Goal: Information Seeking & Learning: Learn about a topic

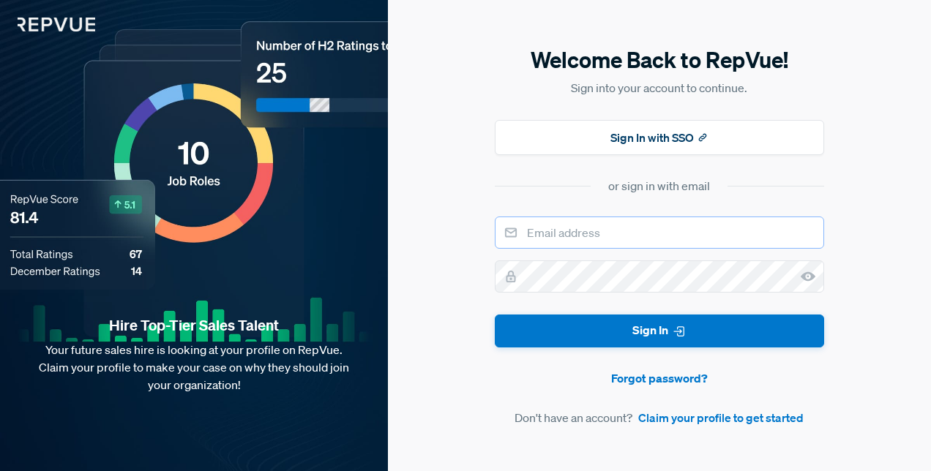
click at [627, 238] on input "email" at bounding box center [659, 233] width 329 height 32
type input "[EMAIL_ADDRESS][DOMAIN_NAME]"
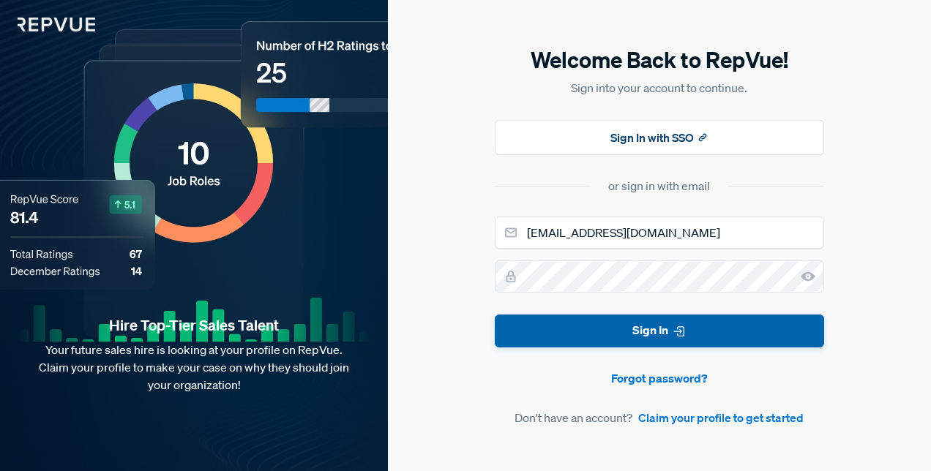
click at [678, 329] on icon "submit" at bounding box center [679, 331] width 15 height 15
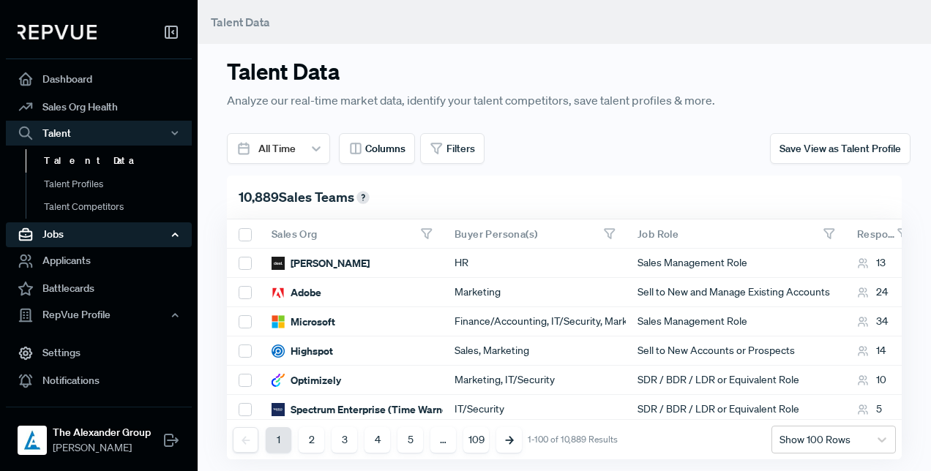
click at [92, 240] on div "Jobs" at bounding box center [99, 234] width 186 height 25
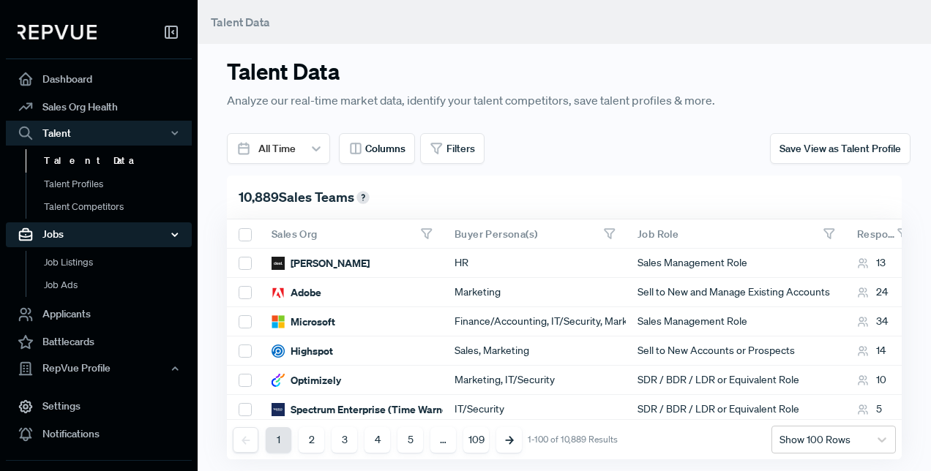
click at [102, 241] on div "Jobs" at bounding box center [99, 234] width 186 height 25
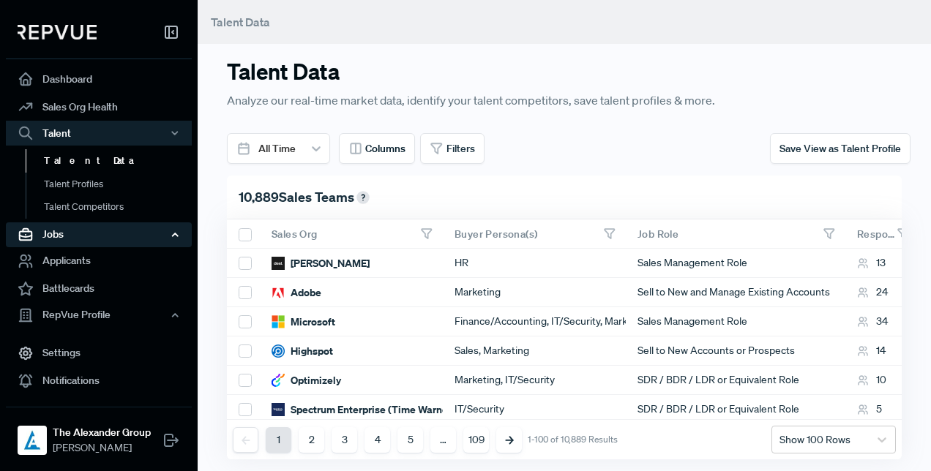
click at [113, 235] on div "Jobs" at bounding box center [99, 234] width 186 height 25
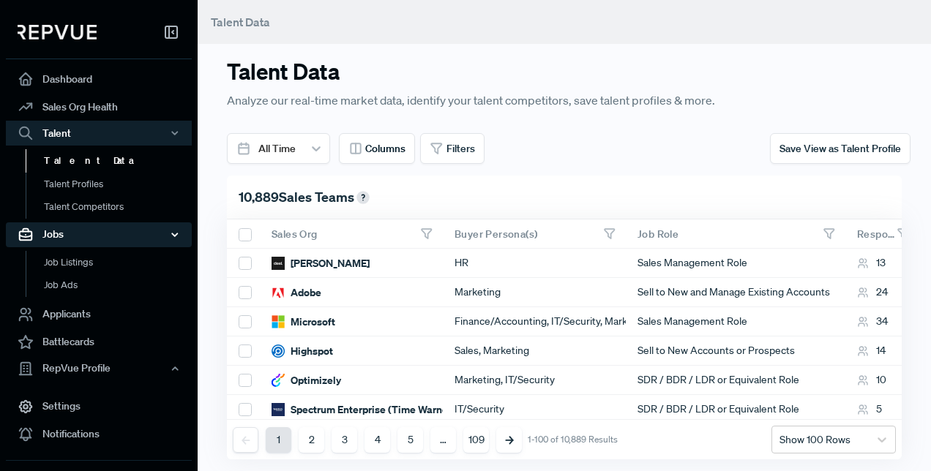
click at [119, 231] on div "Jobs" at bounding box center [99, 234] width 186 height 25
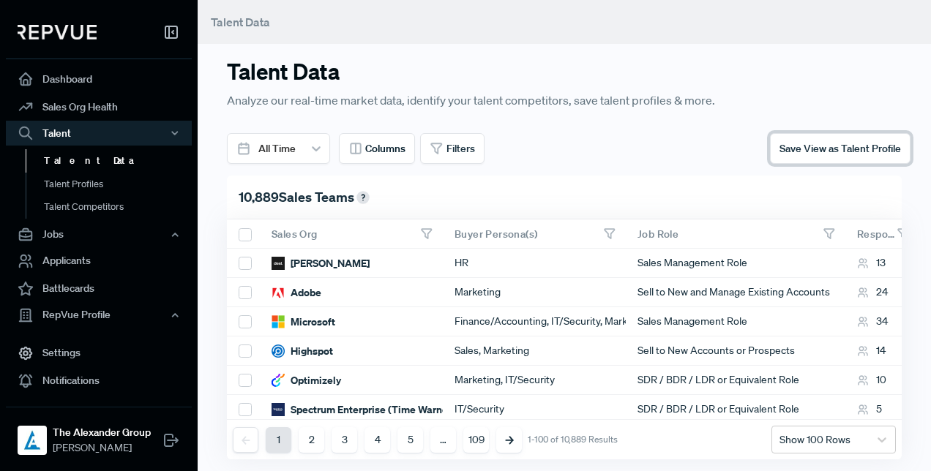
click at [827, 150] on span "Save View as Talent Profile" at bounding box center [839, 148] width 121 height 13
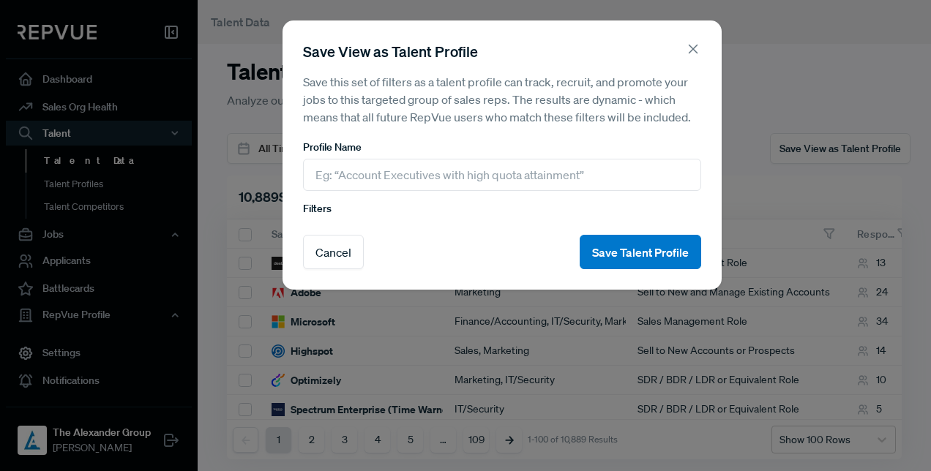
click at [699, 52] on icon at bounding box center [693, 49] width 16 height 16
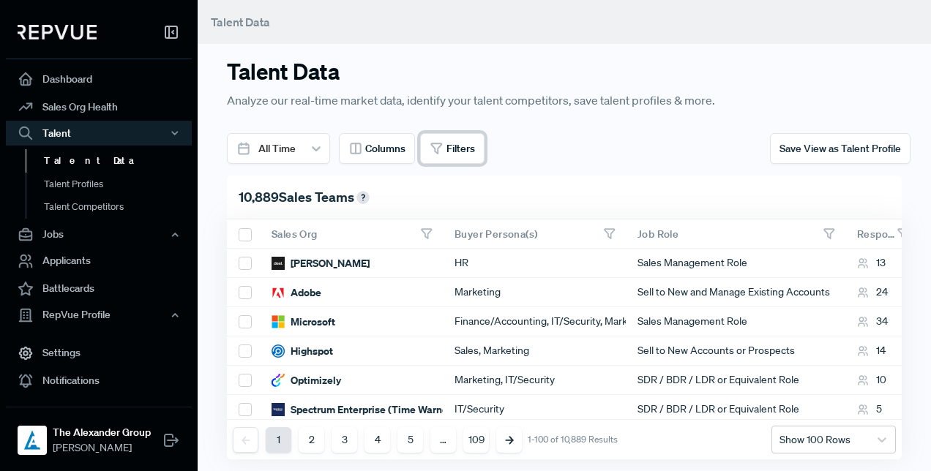
click at [451, 162] on button "Filters" at bounding box center [452, 148] width 64 height 31
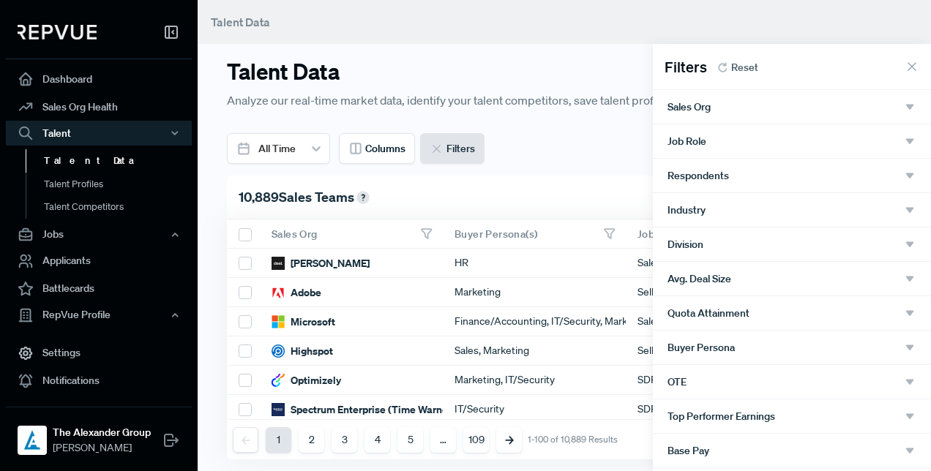
click at [776, 113] on div "Sales Org" at bounding box center [791, 106] width 249 height 13
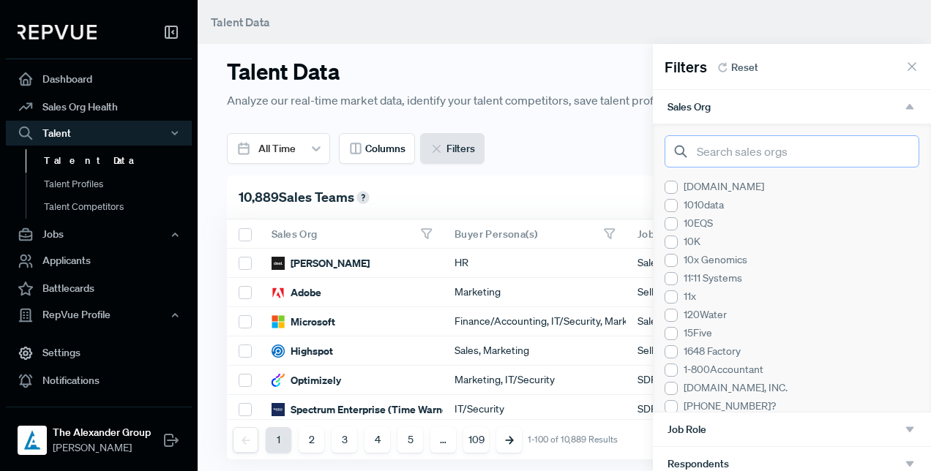
click at [787, 146] on input "search" at bounding box center [791, 151] width 255 height 32
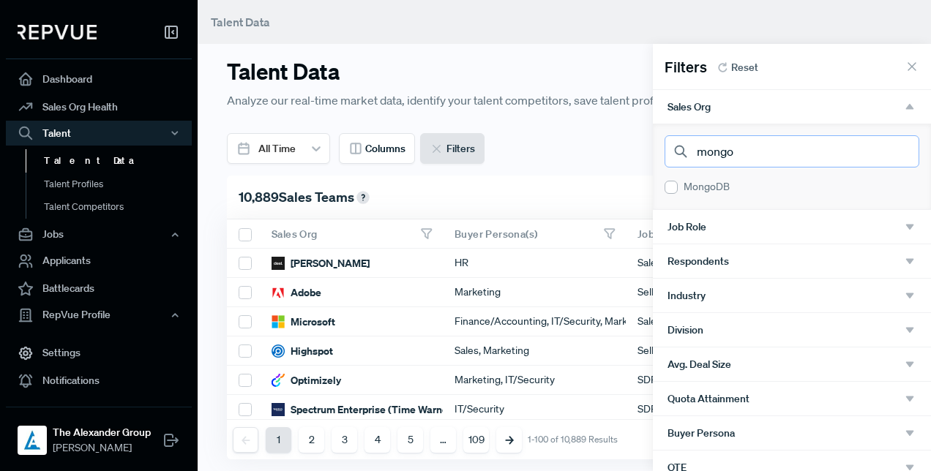
type input "mongo"
click at [724, 187] on div "MongoDB" at bounding box center [791, 186] width 255 height 15
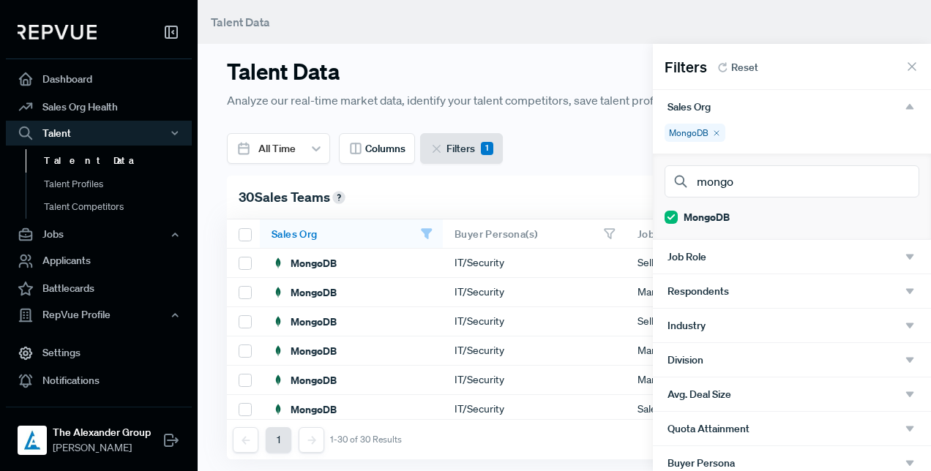
click at [904, 70] on icon at bounding box center [911, 66] width 15 height 15
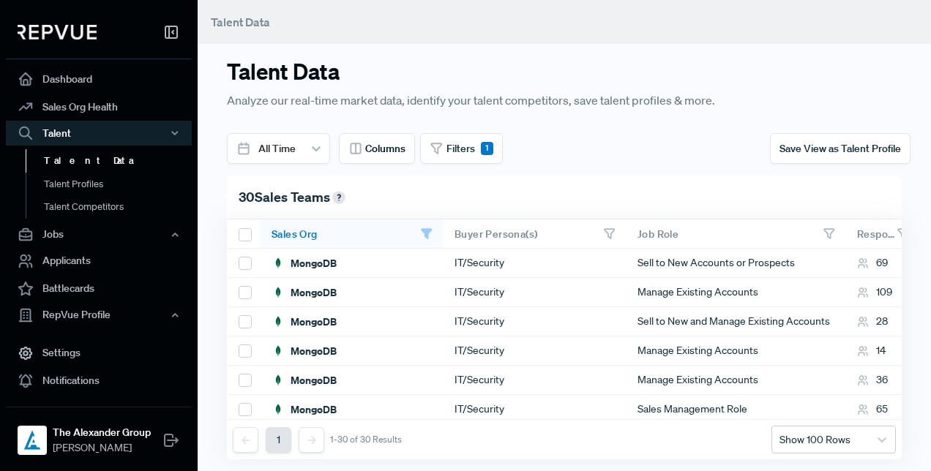
click at [608, 229] on use at bounding box center [609, 234] width 10 height 10
click at [464, 155] on span "Filters" at bounding box center [460, 148] width 29 height 15
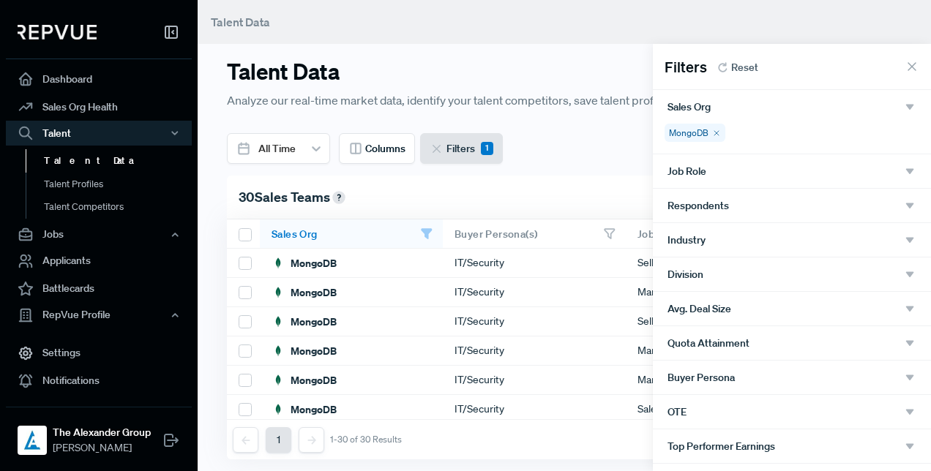
click at [795, 173] on div "Job Role" at bounding box center [791, 171] width 249 height 13
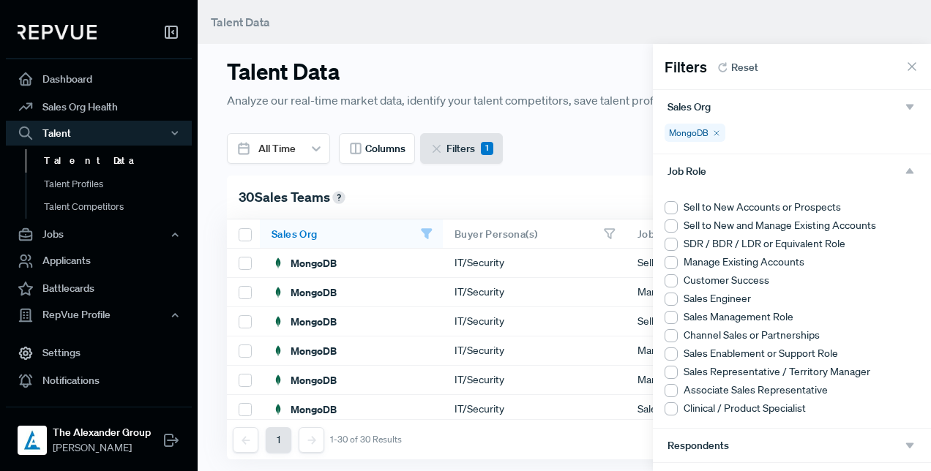
click at [904, 72] on icon at bounding box center [911, 66] width 15 height 15
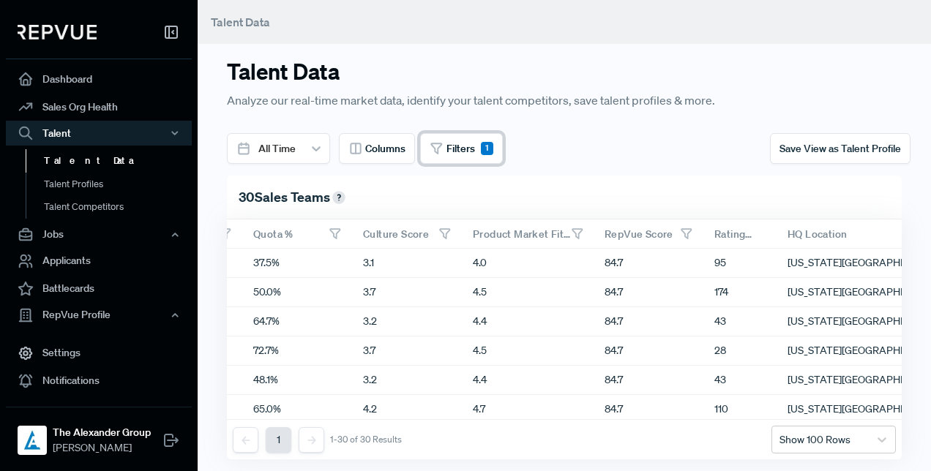
scroll to position [0, 1294]
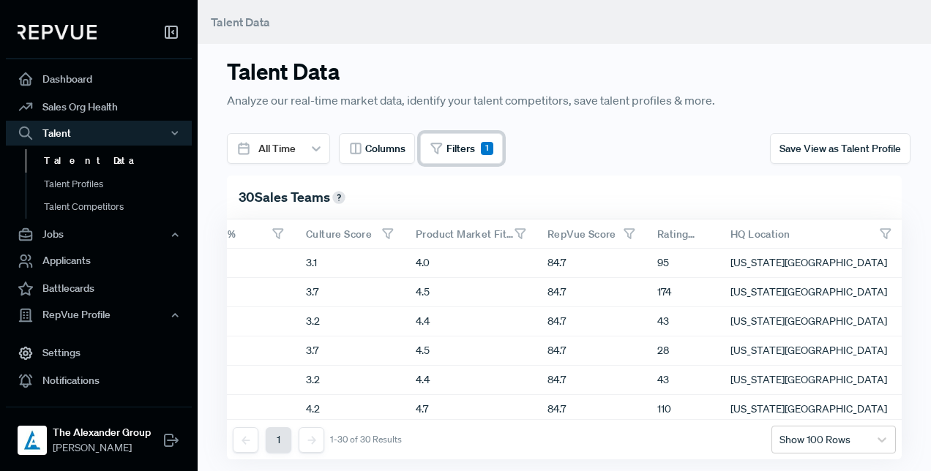
click at [462, 152] on span "Filters" at bounding box center [460, 148] width 29 height 15
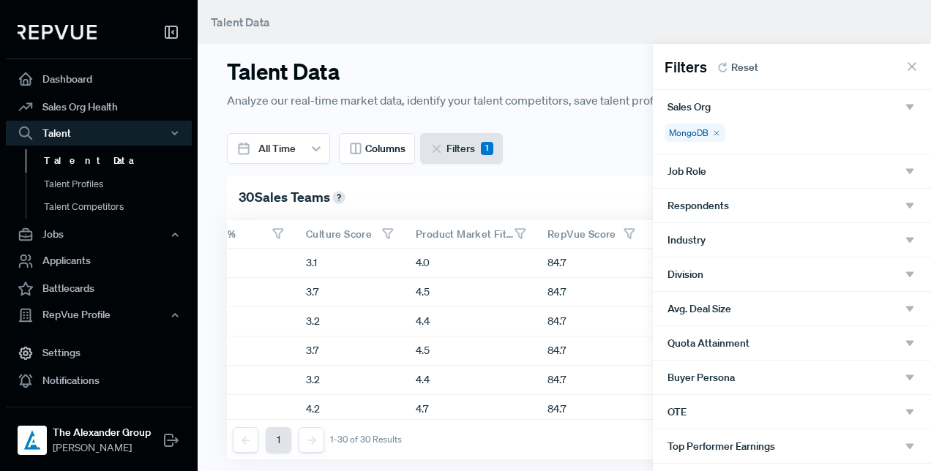
click at [367, 149] on div at bounding box center [465, 235] width 931 height 471
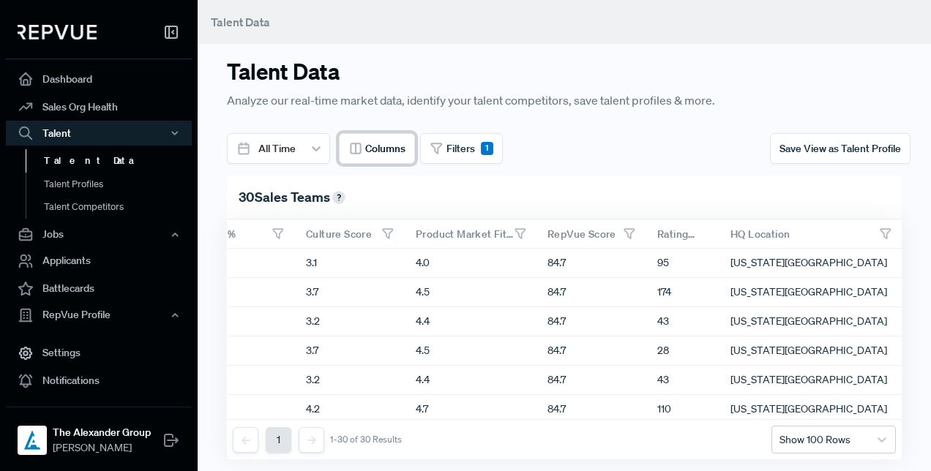
click at [384, 141] on span "Columns" at bounding box center [385, 148] width 40 height 15
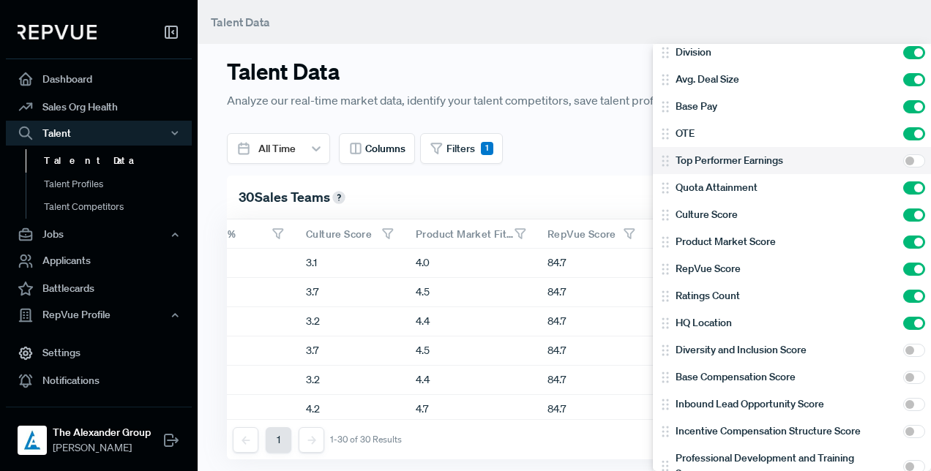
scroll to position [168, 0]
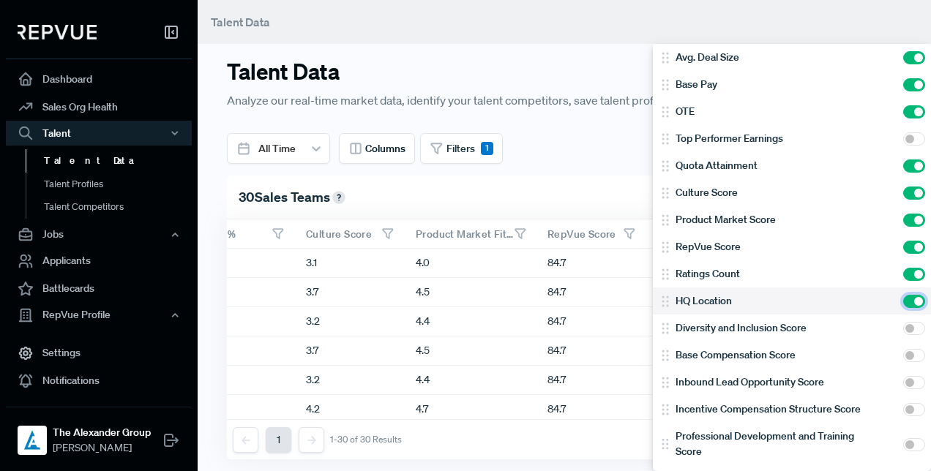
click at [903, 298] on input "checkbox" at bounding box center [914, 301] width 22 height 13
checkbox input "false"
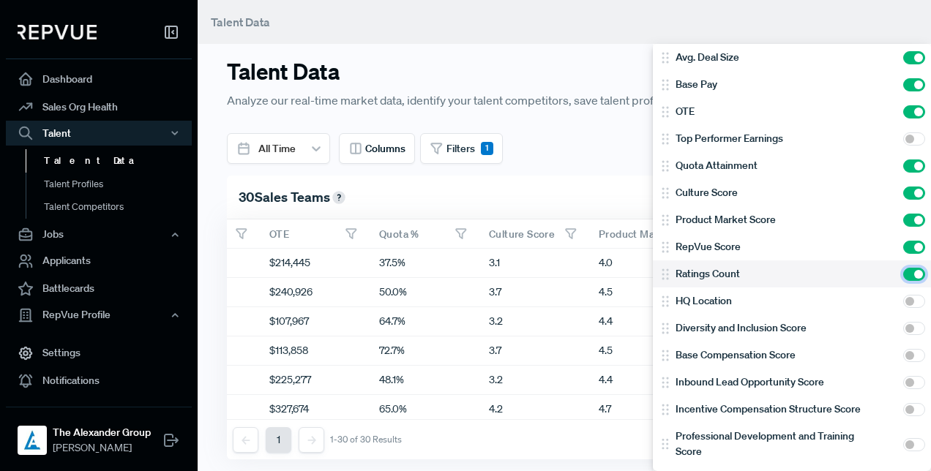
click at [903, 269] on input "checkbox" at bounding box center [914, 274] width 22 height 13
checkbox input "false"
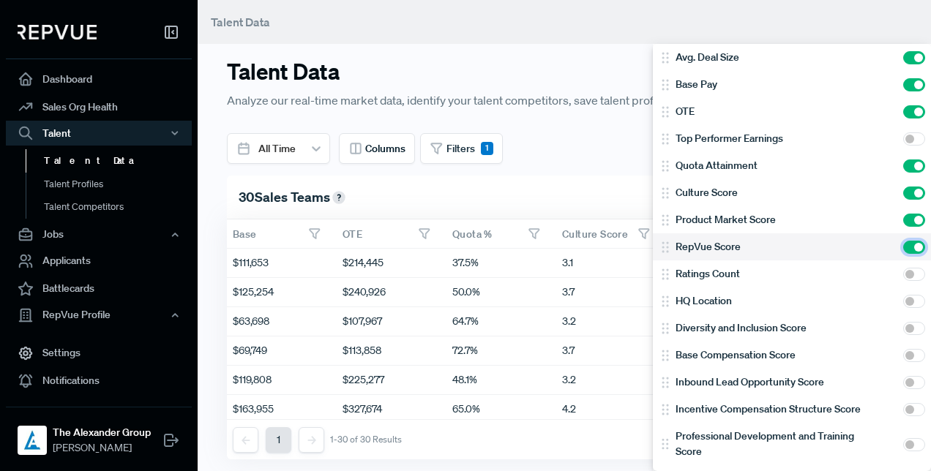
click at [907, 247] on input "checkbox" at bounding box center [914, 247] width 22 height 13
checkbox input "false"
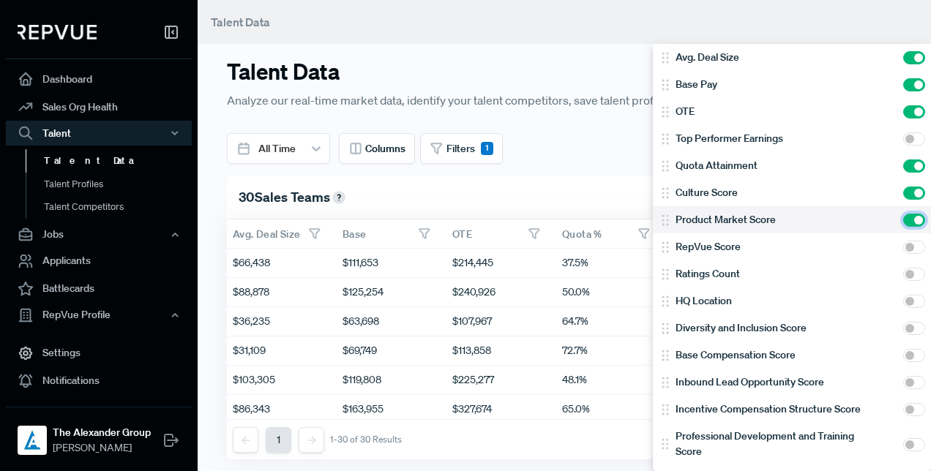
click at [903, 221] on input "checkbox" at bounding box center [914, 220] width 22 height 13
checkbox input "false"
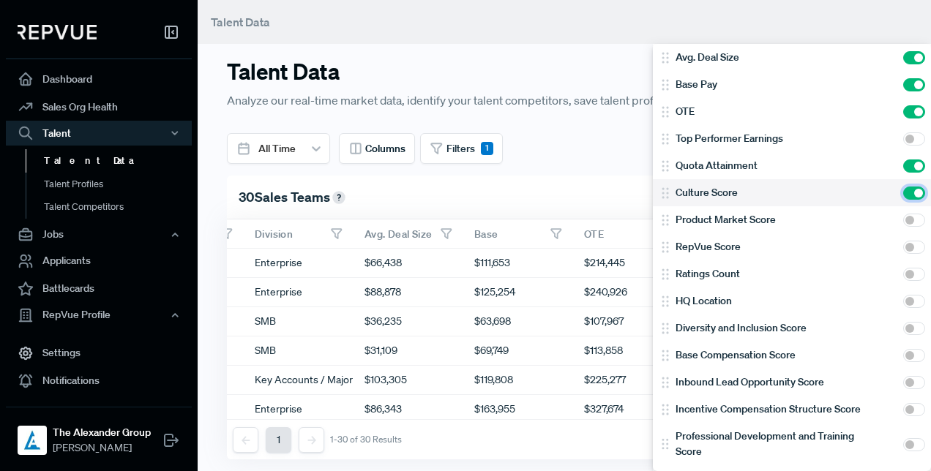
click at [904, 192] on input "checkbox" at bounding box center [914, 193] width 22 height 13
checkbox input "false"
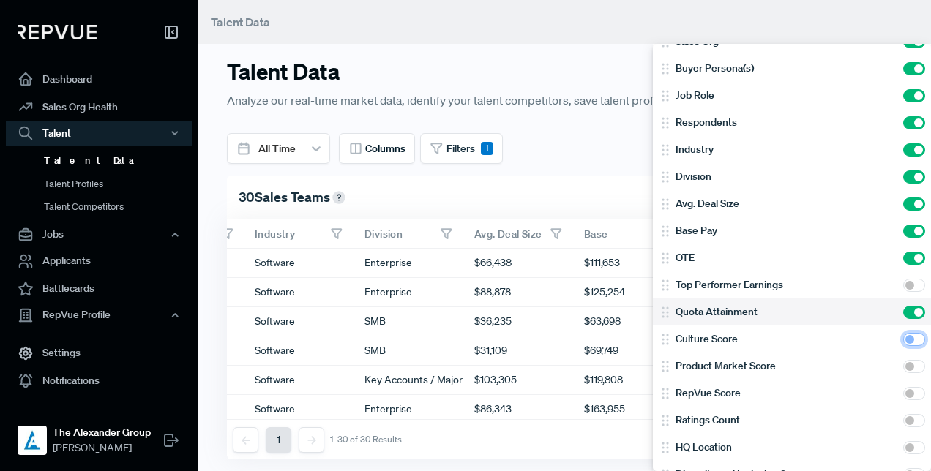
scroll to position [0, 0]
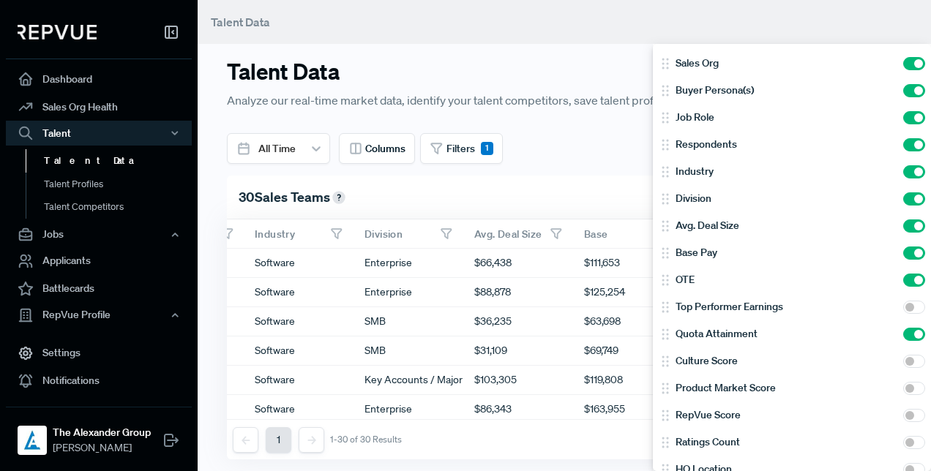
click at [609, 137] on div at bounding box center [465, 235] width 931 height 471
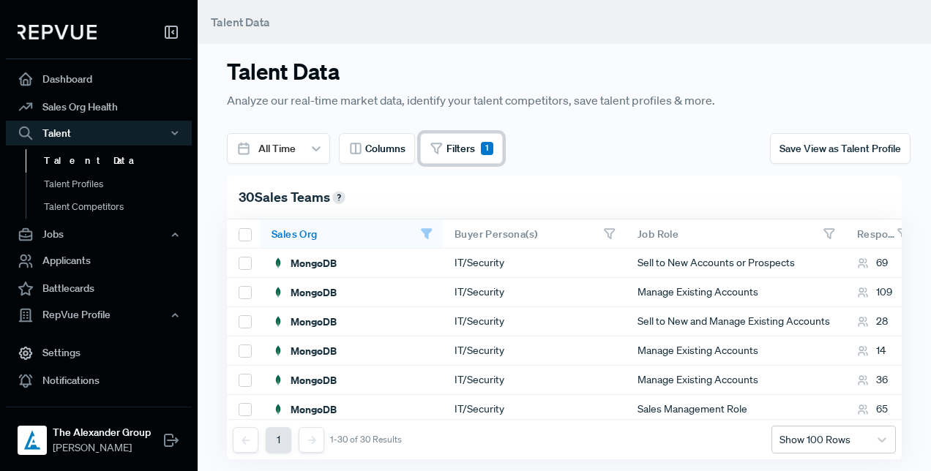
click at [462, 143] on span "Filters" at bounding box center [460, 148] width 29 height 15
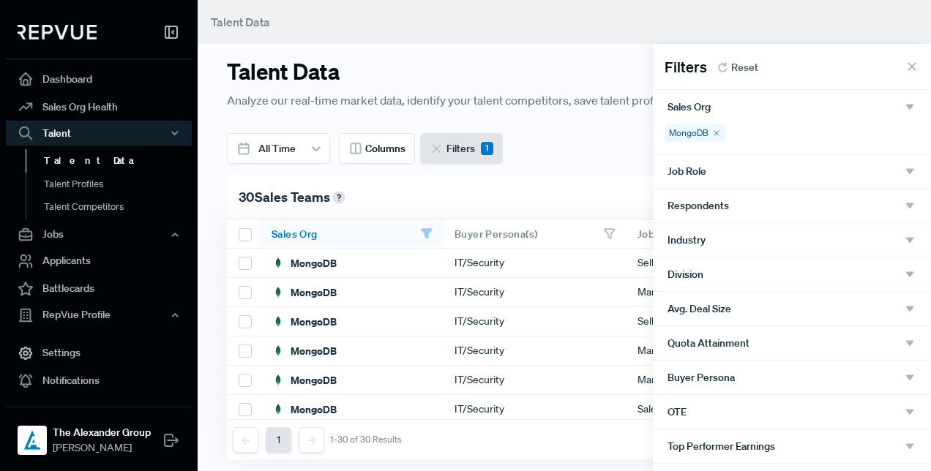
click at [714, 129] on icon at bounding box center [716, 133] width 9 height 9
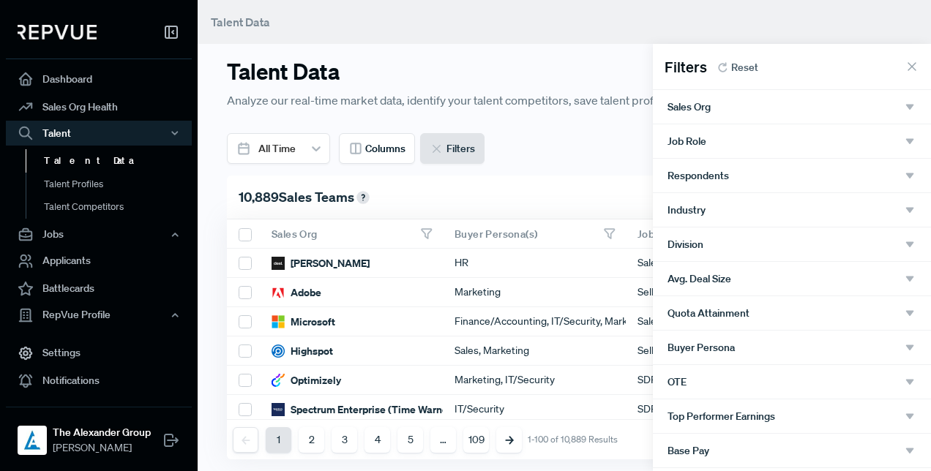
click at [844, 108] on div "Sales Org" at bounding box center [791, 106] width 249 height 13
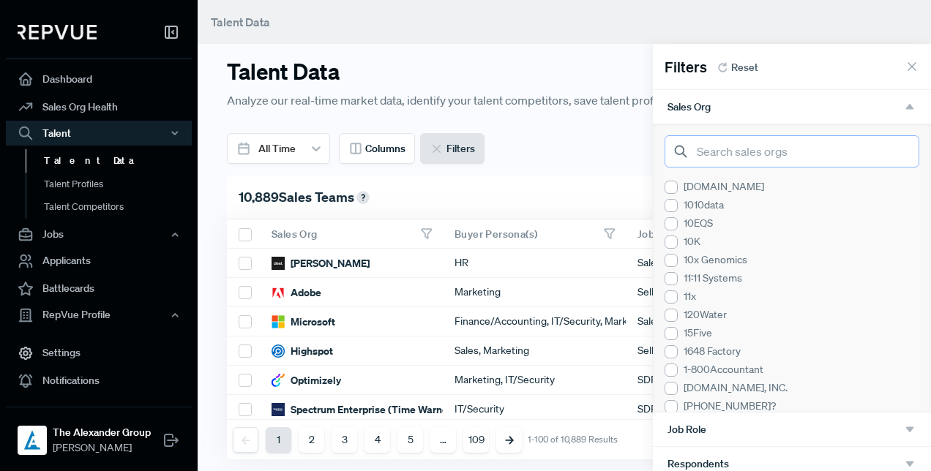
click at [752, 147] on input "search" at bounding box center [791, 151] width 255 height 32
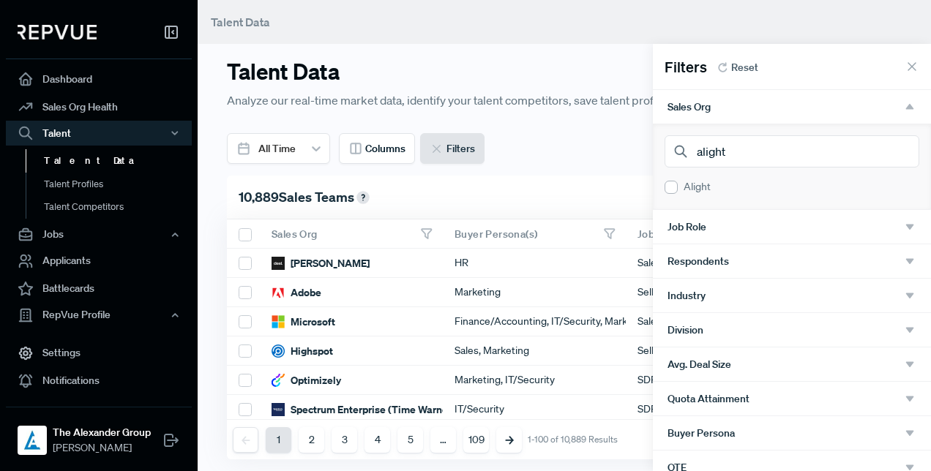
drag, startPoint x: 672, startPoint y: 181, endPoint x: 680, endPoint y: 184, distance: 8.3
click at [672, 181] on div at bounding box center [670, 187] width 13 height 13
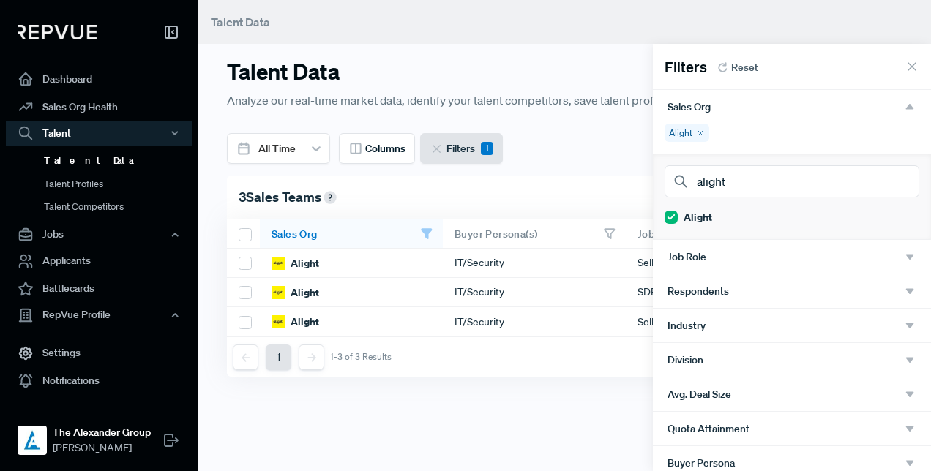
click at [673, 214] on use at bounding box center [670, 217] width 13 height 13
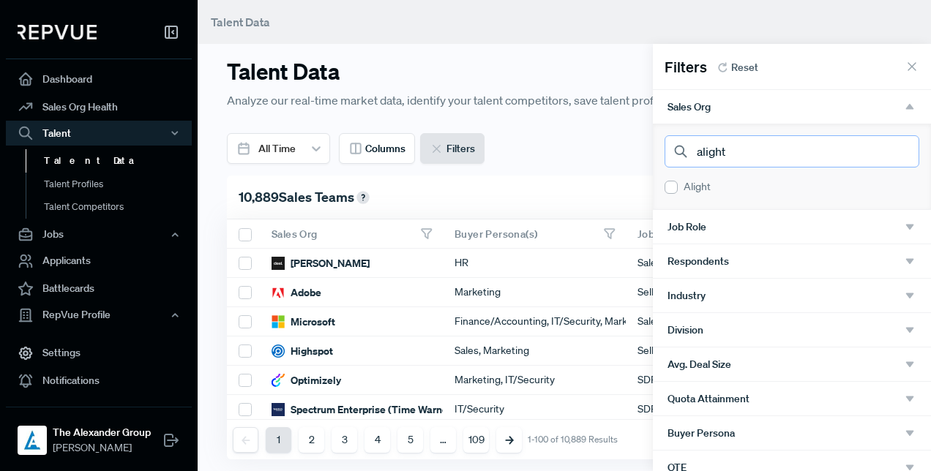
drag, startPoint x: 736, startPoint y: 147, endPoint x: 683, endPoint y: 157, distance: 53.5
click at [683, 157] on div "alight" at bounding box center [791, 151] width 255 height 32
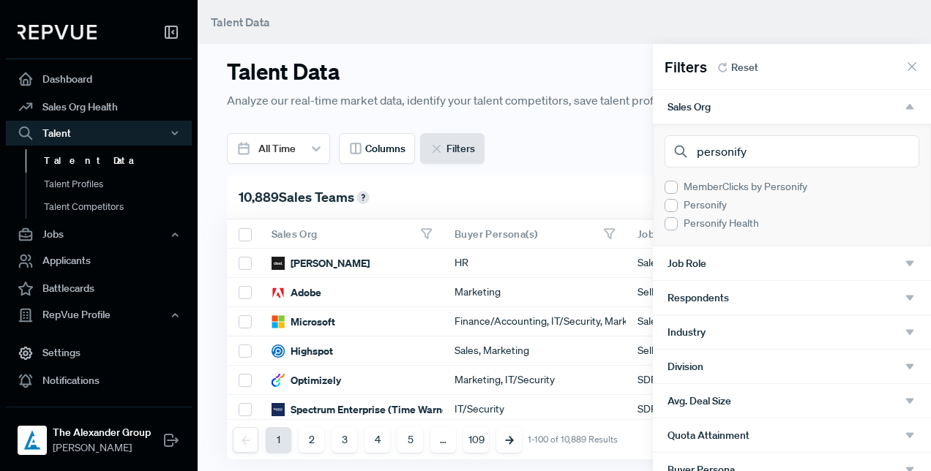
click at [674, 223] on div at bounding box center [670, 223] width 13 height 13
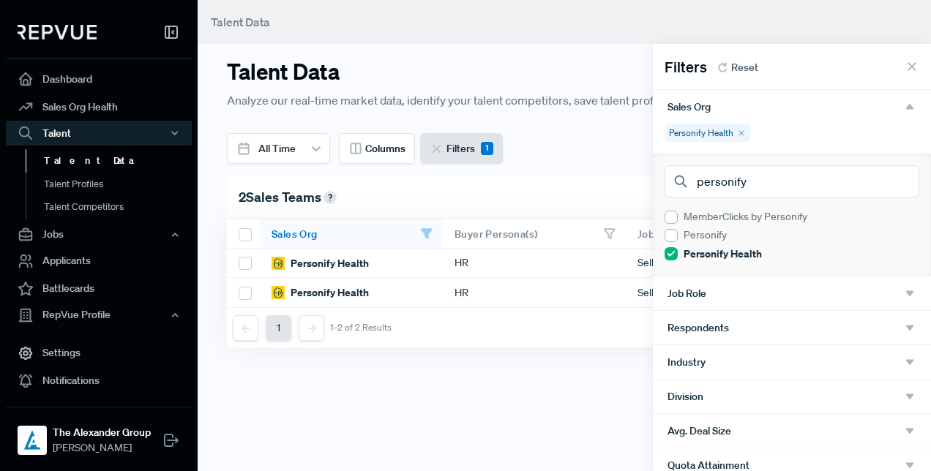
click at [673, 252] on use at bounding box center [670, 253] width 13 height 13
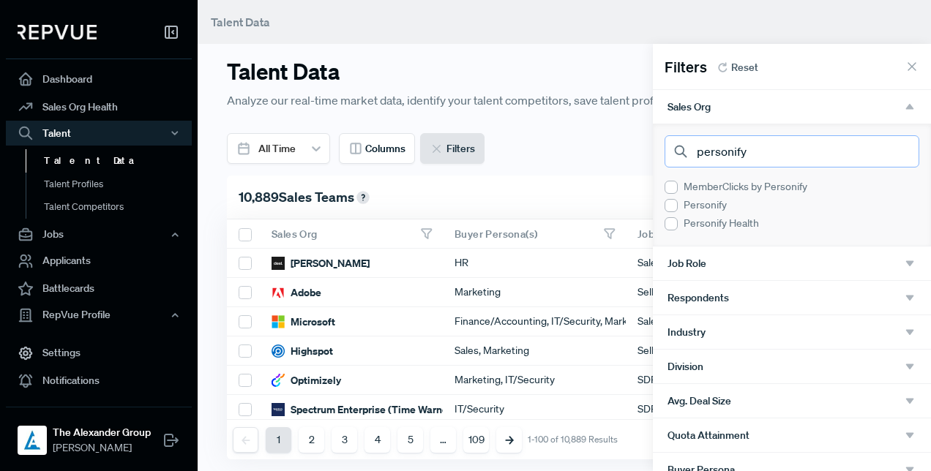
drag, startPoint x: 759, startPoint y: 154, endPoint x: 688, endPoint y: 152, distance: 71.0
click at [688, 152] on input "personify" at bounding box center [791, 151] width 255 height 32
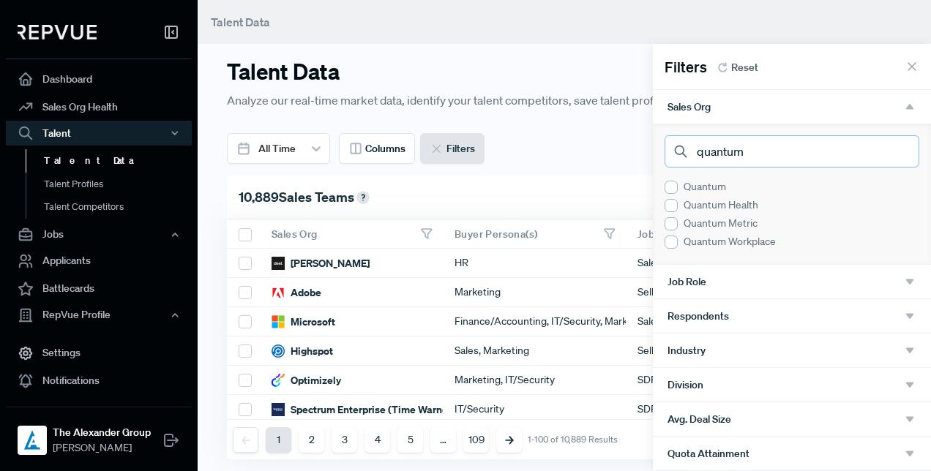
type input "quantum"
click at [672, 208] on div at bounding box center [670, 205] width 13 height 13
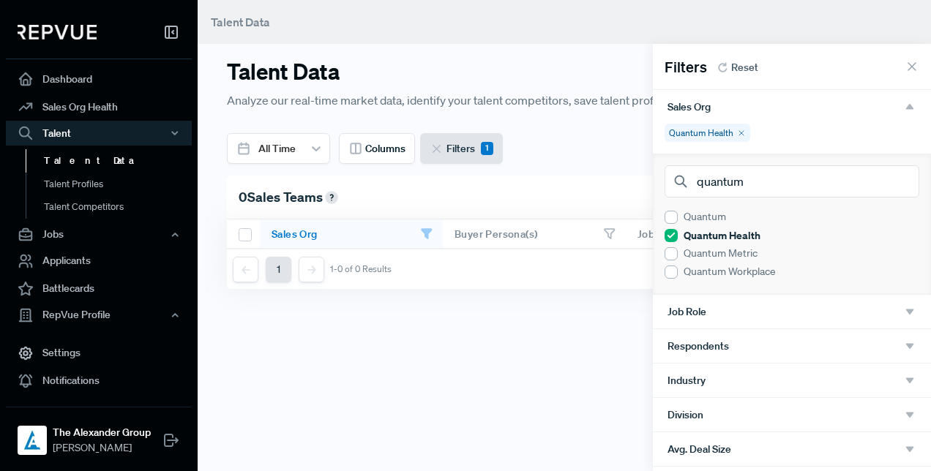
click at [671, 234] on use at bounding box center [670, 235] width 13 height 13
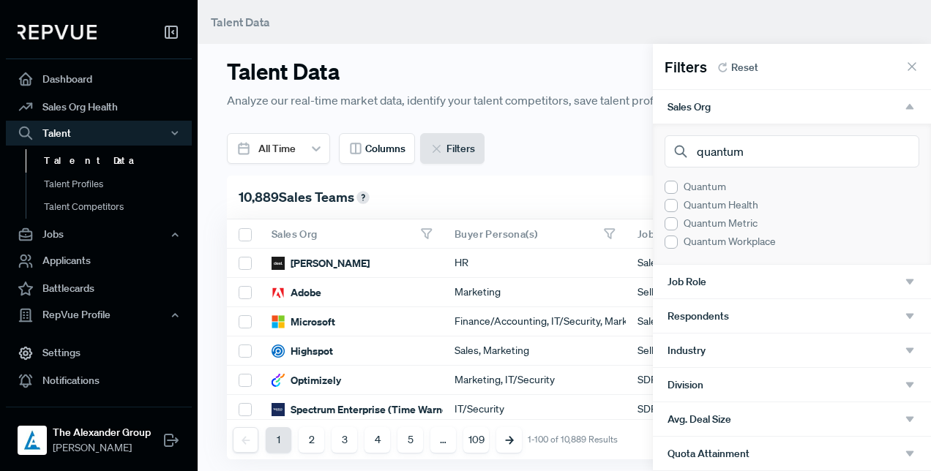
click at [904, 69] on icon at bounding box center [911, 66] width 15 height 15
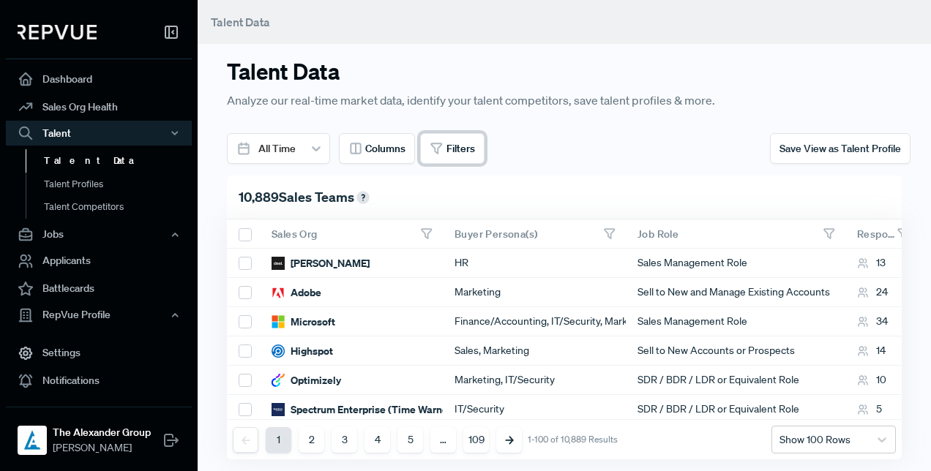
click at [449, 146] on span "Filters" at bounding box center [460, 148] width 29 height 15
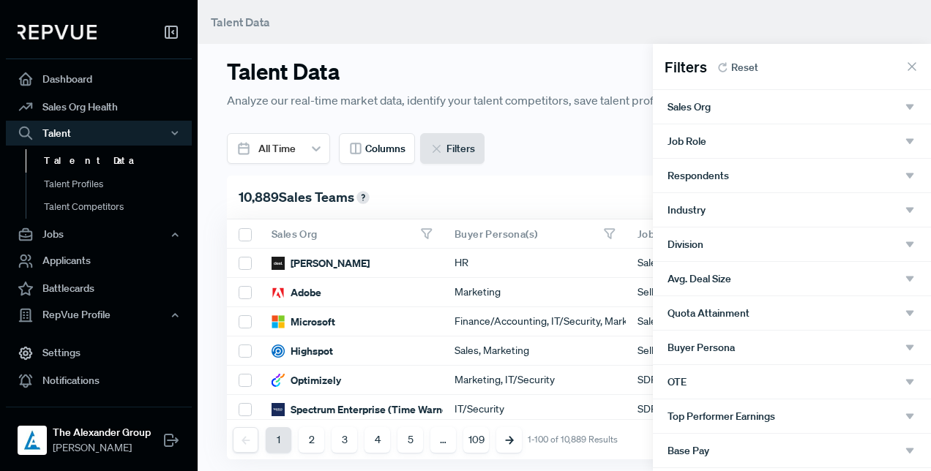
click at [763, 105] on div "Sales Org" at bounding box center [791, 106] width 249 height 13
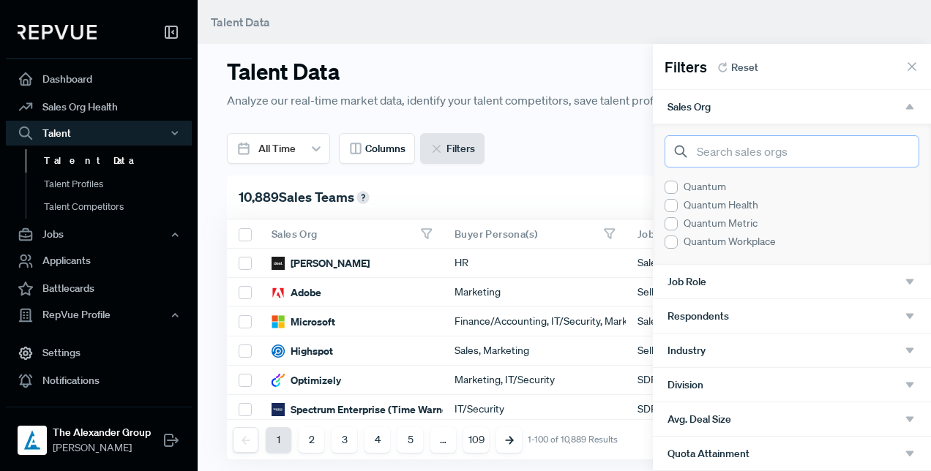
click at [760, 148] on input "search" at bounding box center [791, 151] width 255 height 32
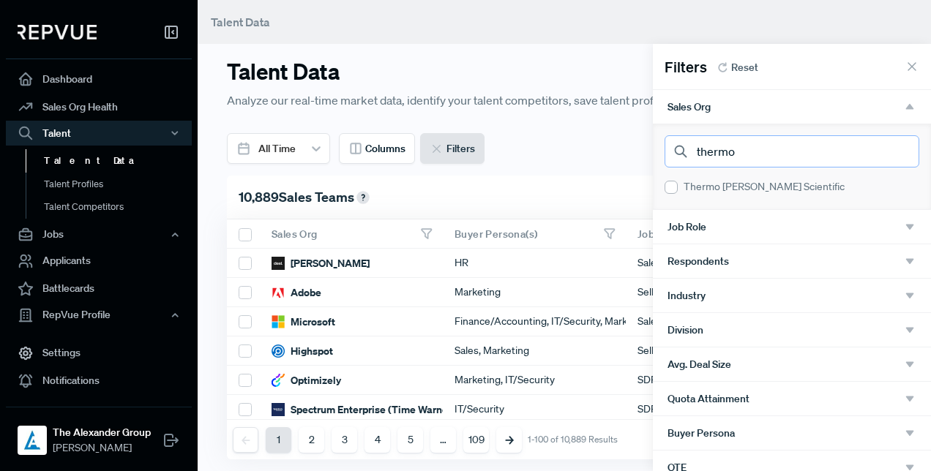
type input "thermo"
click at [710, 181] on div "Thermo [PERSON_NAME] Scientific" at bounding box center [791, 186] width 255 height 15
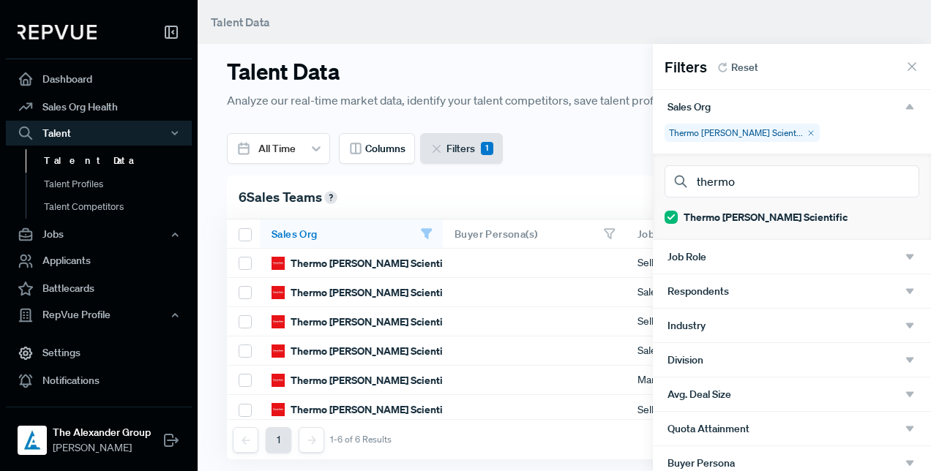
click at [607, 151] on div at bounding box center [465, 235] width 931 height 471
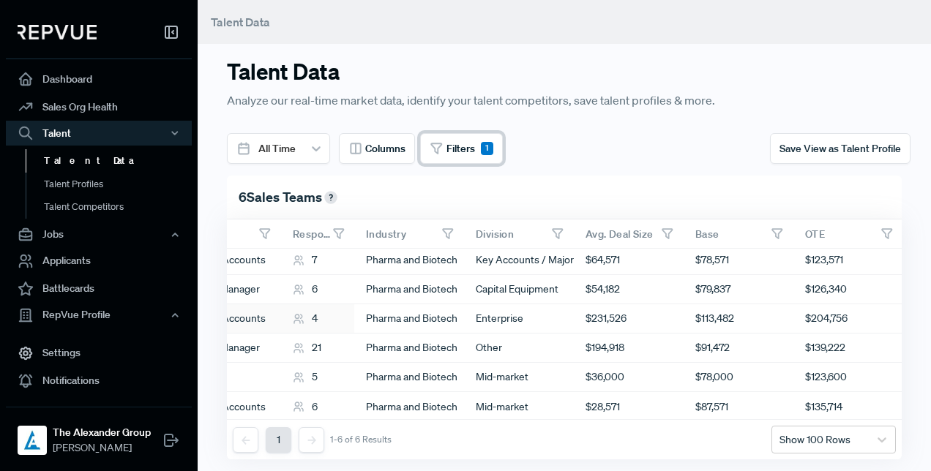
scroll to position [0, 564]
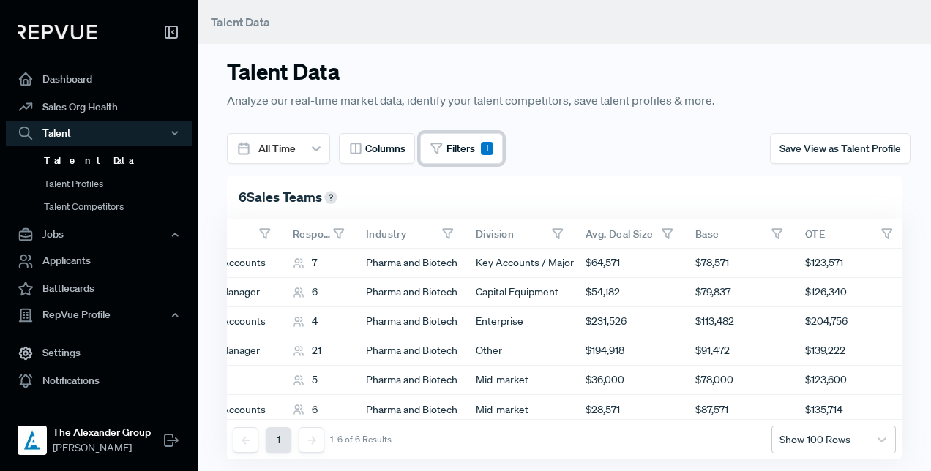
click at [454, 138] on button "Filters 1" at bounding box center [461, 148] width 83 height 31
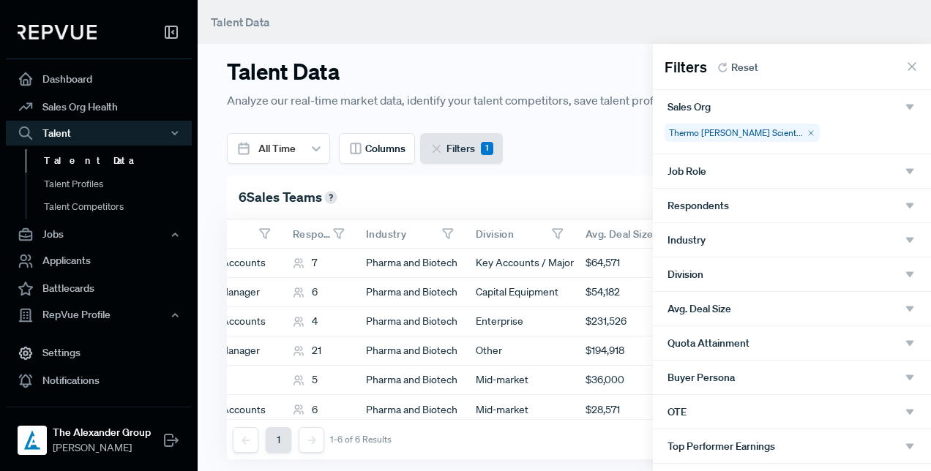
click at [760, 130] on div "Thermo [PERSON_NAME] Scient..." at bounding box center [741, 133] width 155 height 18
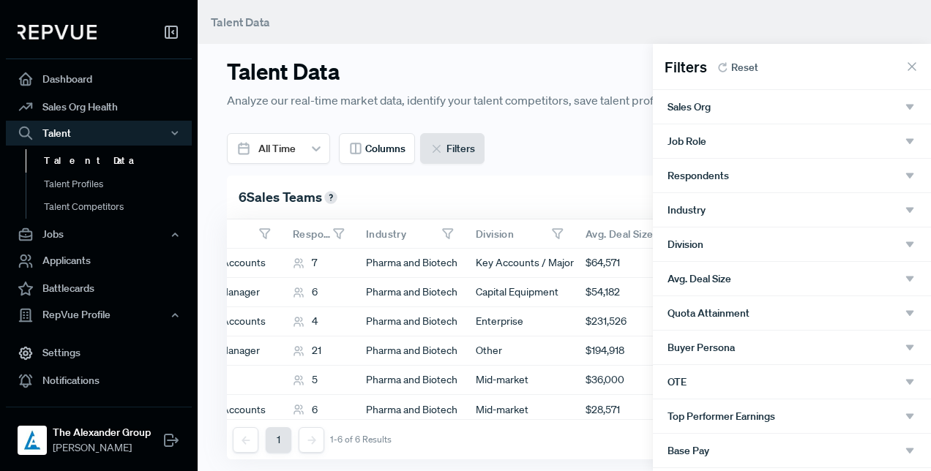
click at [836, 108] on div "Sales Org" at bounding box center [791, 106] width 249 height 13
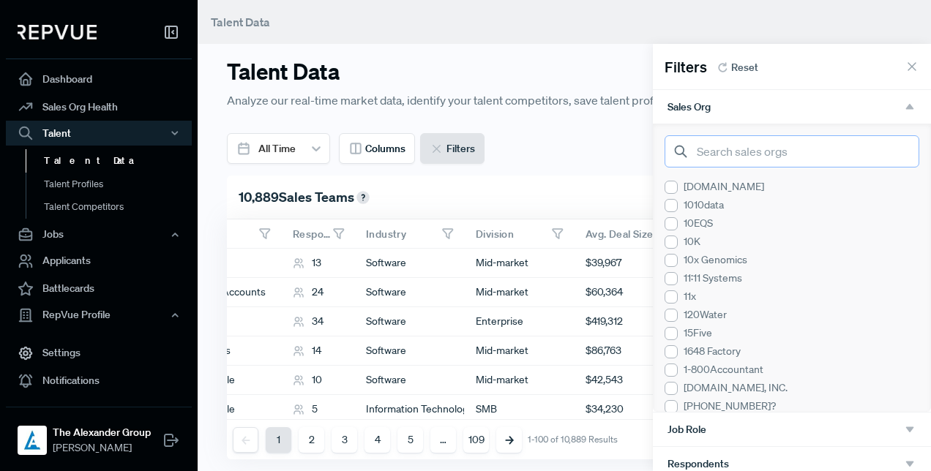
click at [771, 152] on input "search" at bounding box center [791, 151] width 255 height 32
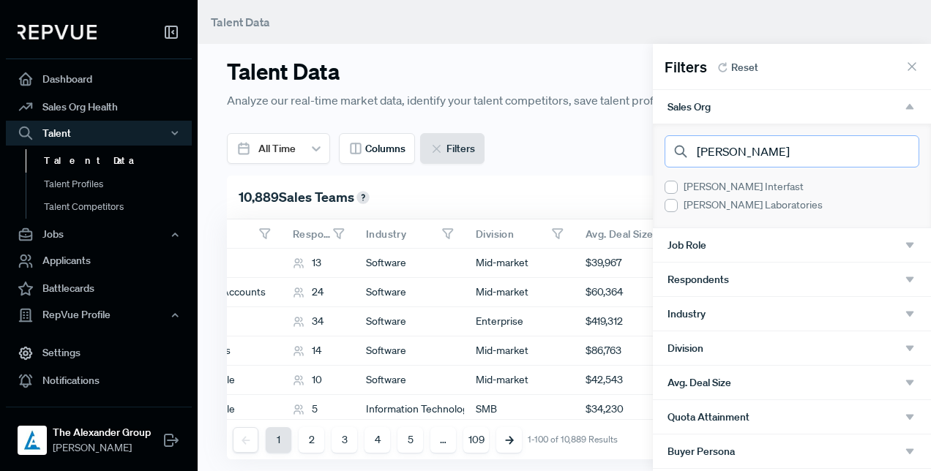
type input "[PERSON_NAME]"
click at [718, 206] on div "[PERSON_NAME] Laboratories" at bounding box center [791, 205] width 255 height 15
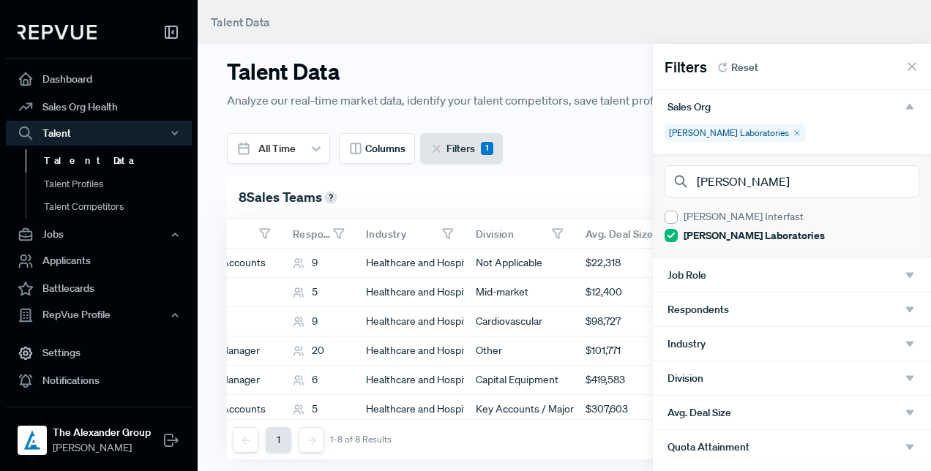
click at [583, 174] on div at bounding box center [465, 235] width 931 height 471
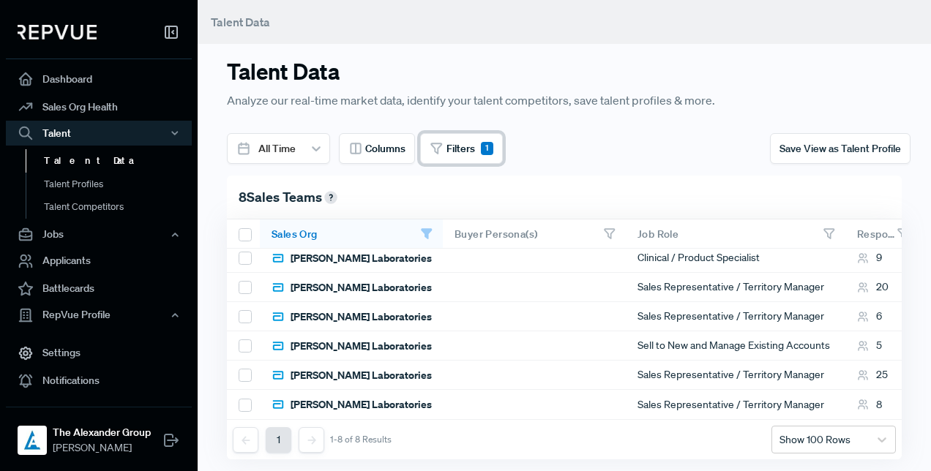
scroll to position [0, 0]
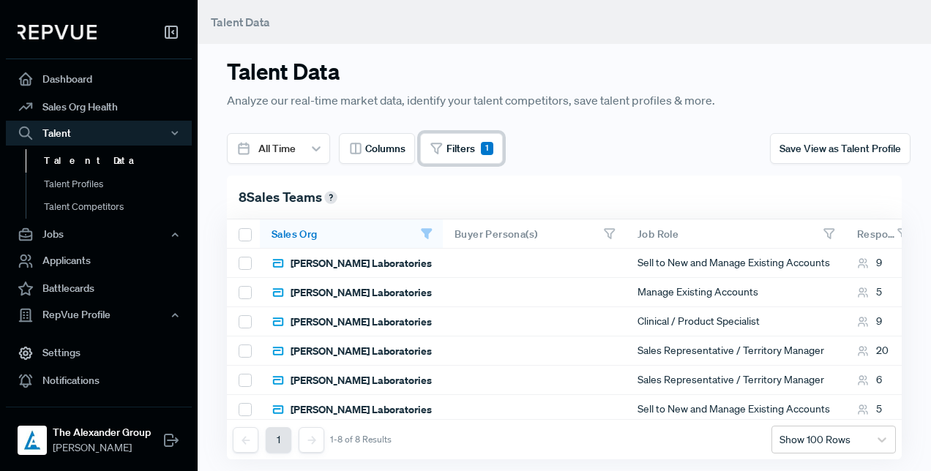
click at [467, 138] on button "Filters 1" at bounding box center [461, 148] width 83 height 31
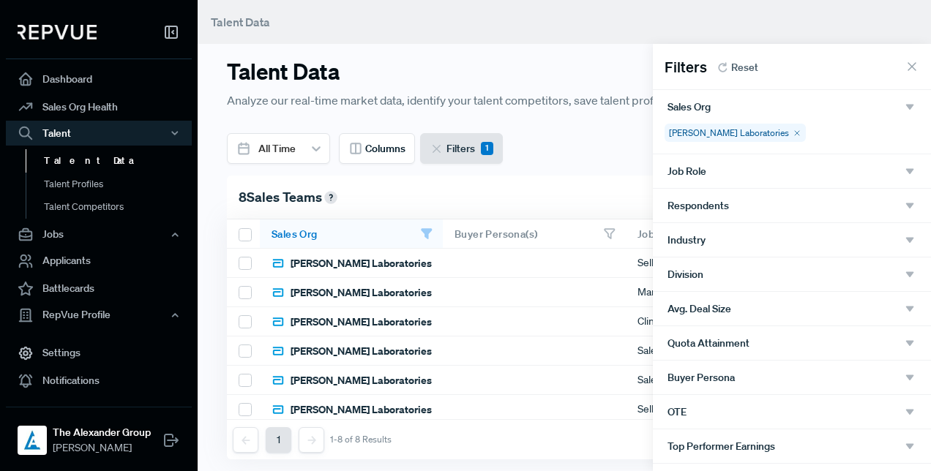
click at [745, 137] on div "[PERSON_NAME] Laboratories" at bounding box center [734, 133] width 141 height 18
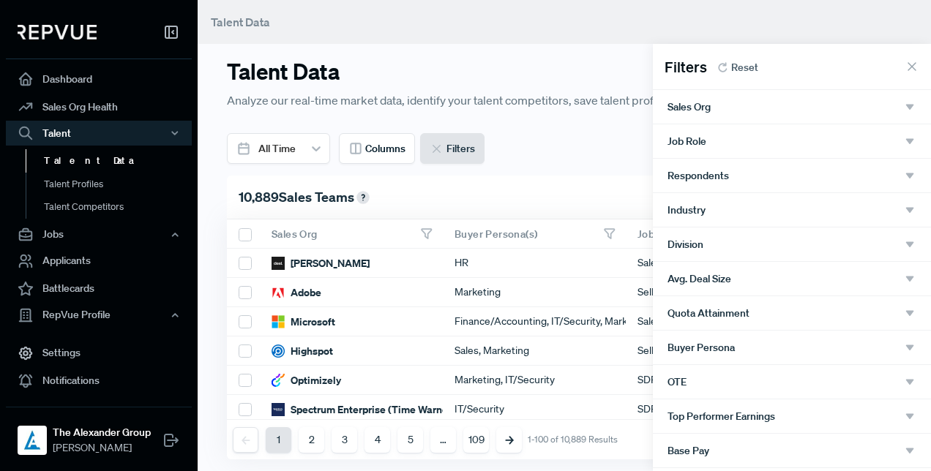
click at [906, 69] on icon at bounding box center [911, 66] width 15 height 15
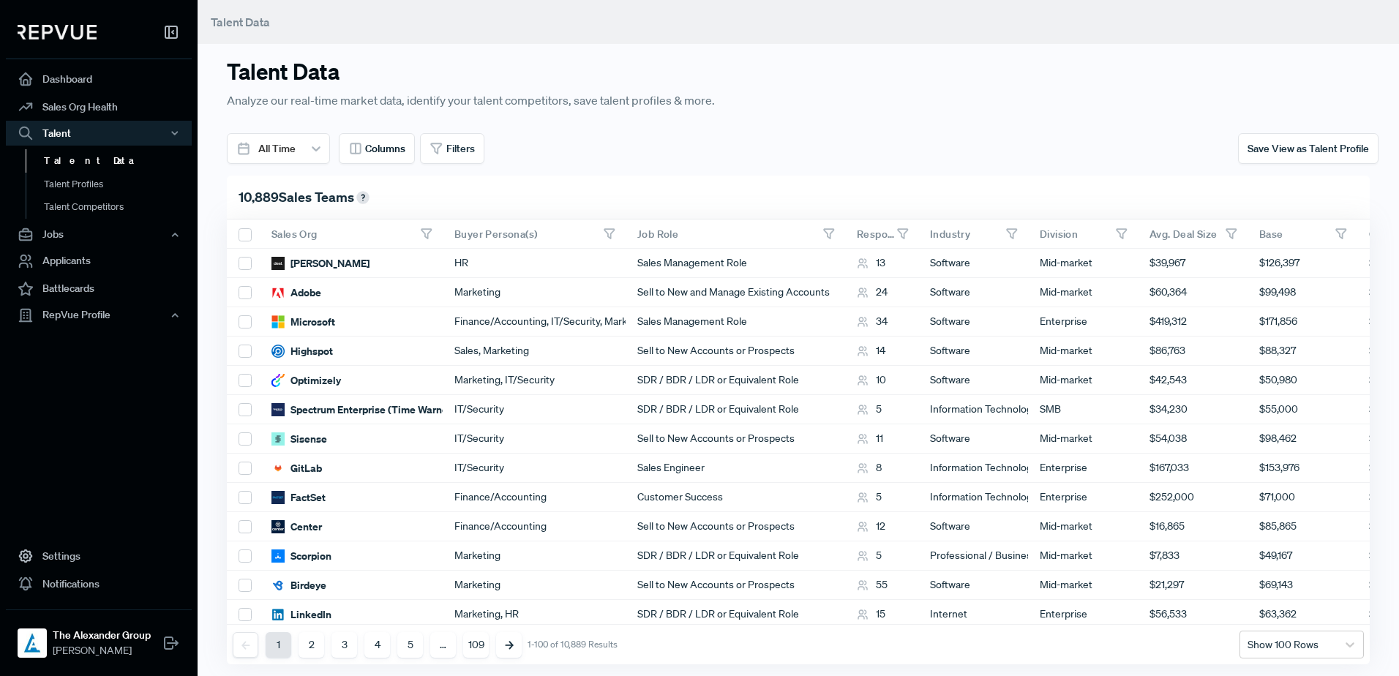
click at [930, 109] on div at bounding box center [1234, 96] width 291 height 75
